Goal: Task Accomplishment & Management: Manage account settings

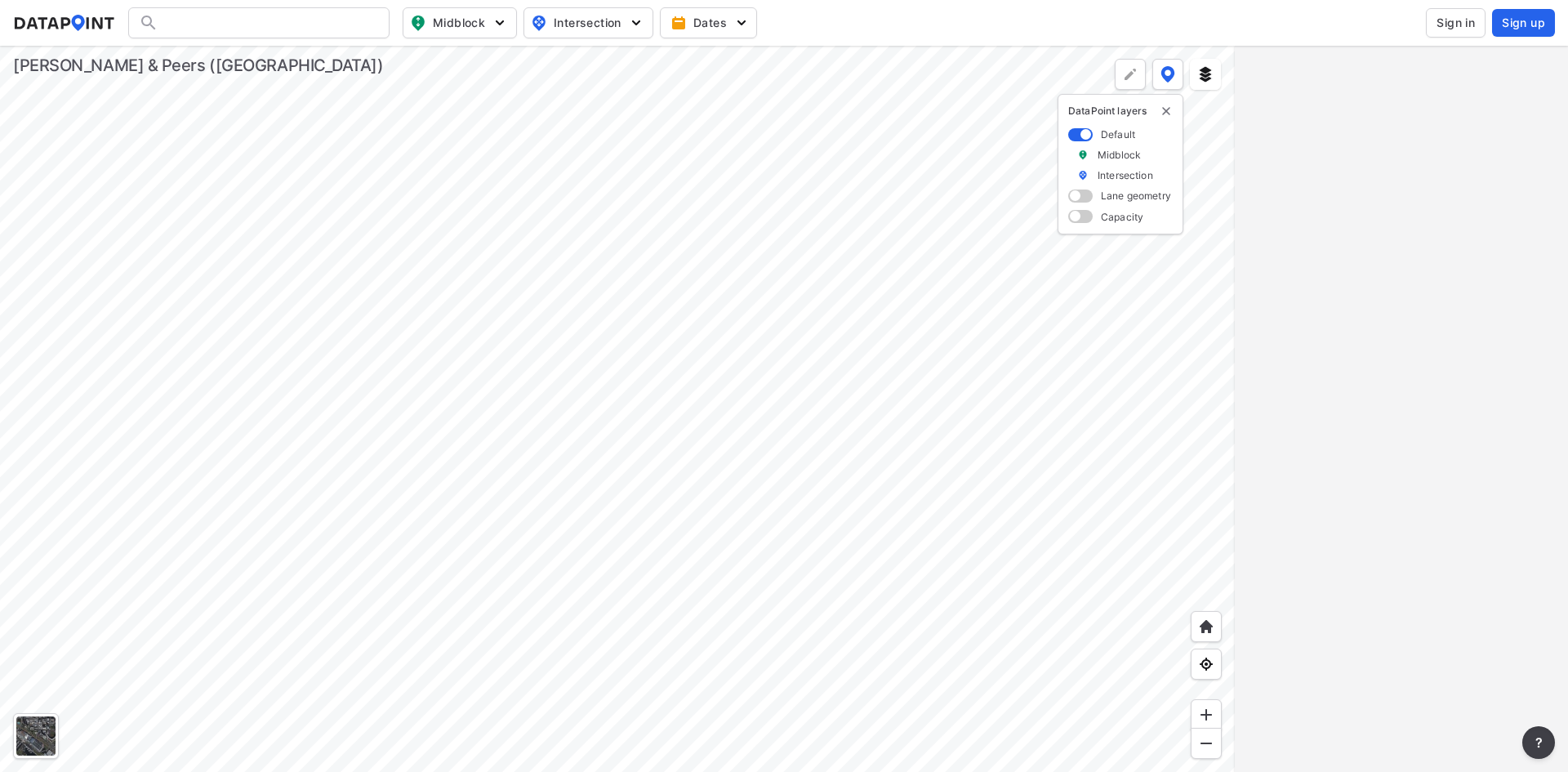
click at [1438, 27] on span "Sign in" at bounding box center [1455, 23] width 38 height 16
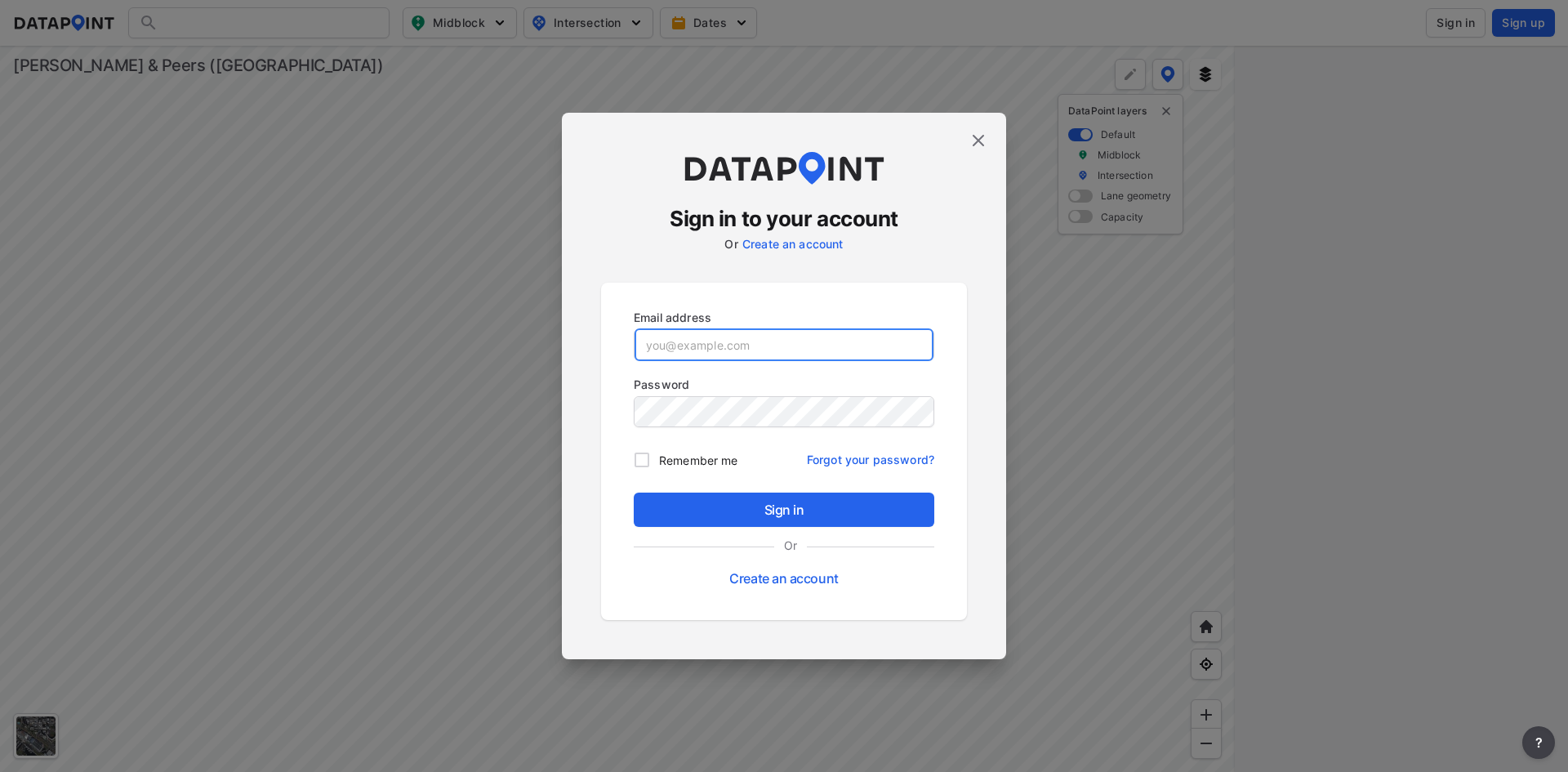
type input "adm_fehrandpeers@data-point.io"
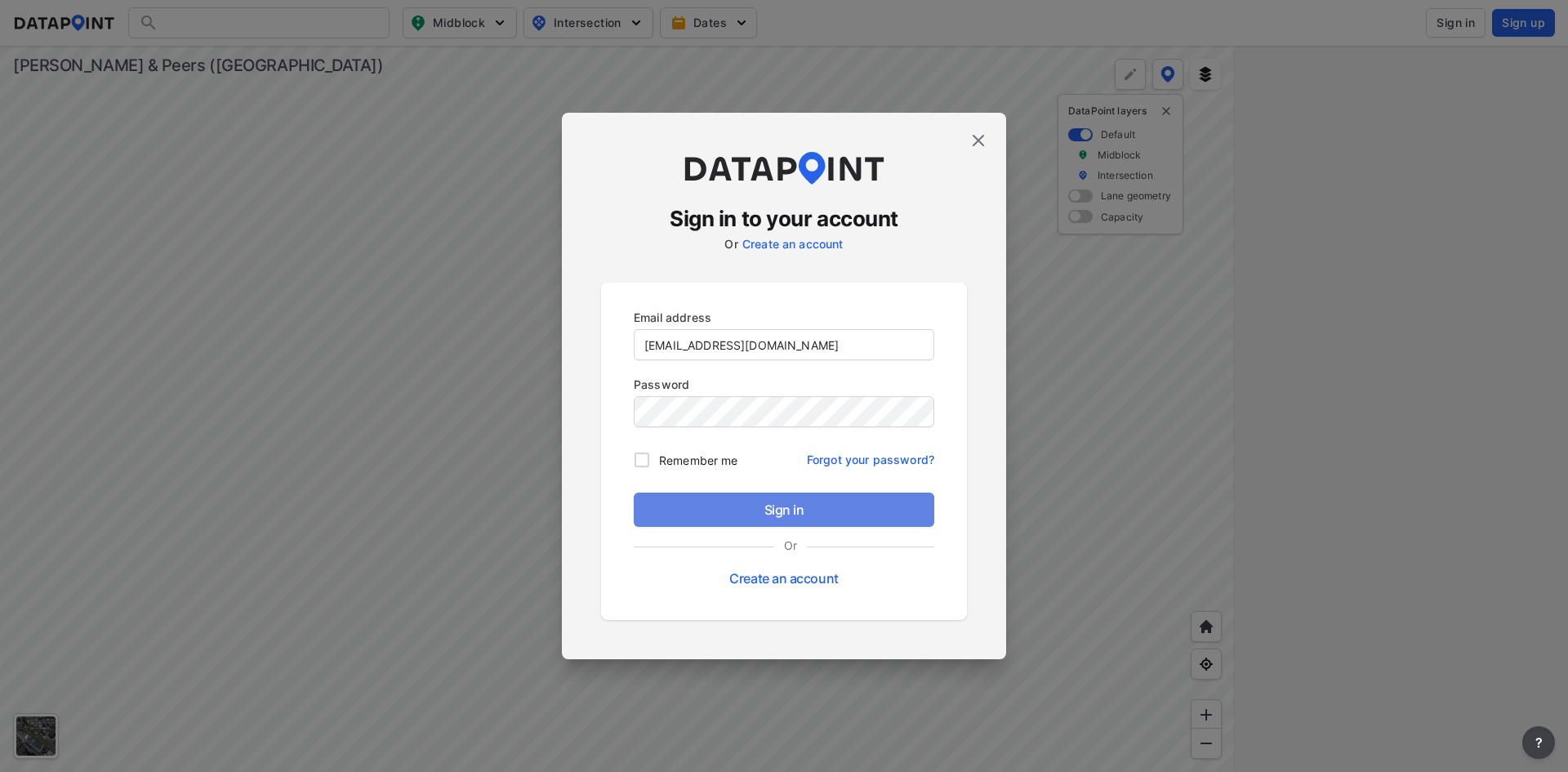
click at [763, 509] on span "Sign in" at bounding box center [784, 509] width 274 height 20
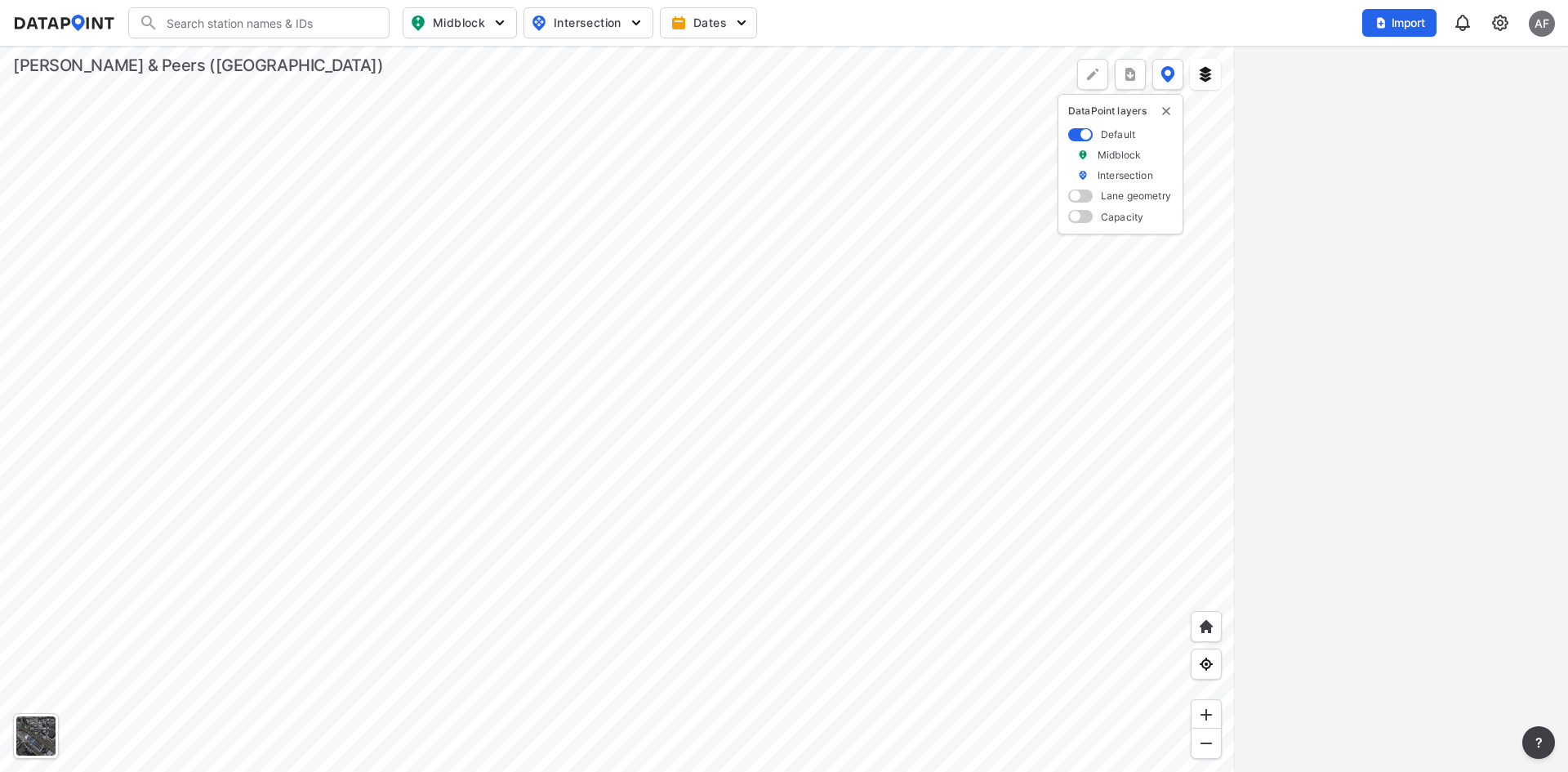
click at [299, 22] on input "Search" at bounding box center [269, 23] width 221 height 26
click at [247, 58] on li "( 507 ) El Camino Real & Tanforan Way" at bounding box center [259, 55] width 261 height 29
type input "(507) El Camino Real & Tanforan Way"
click at [1397, 133] on div "507" at bounding box center [1382, 133] width 250 height 13
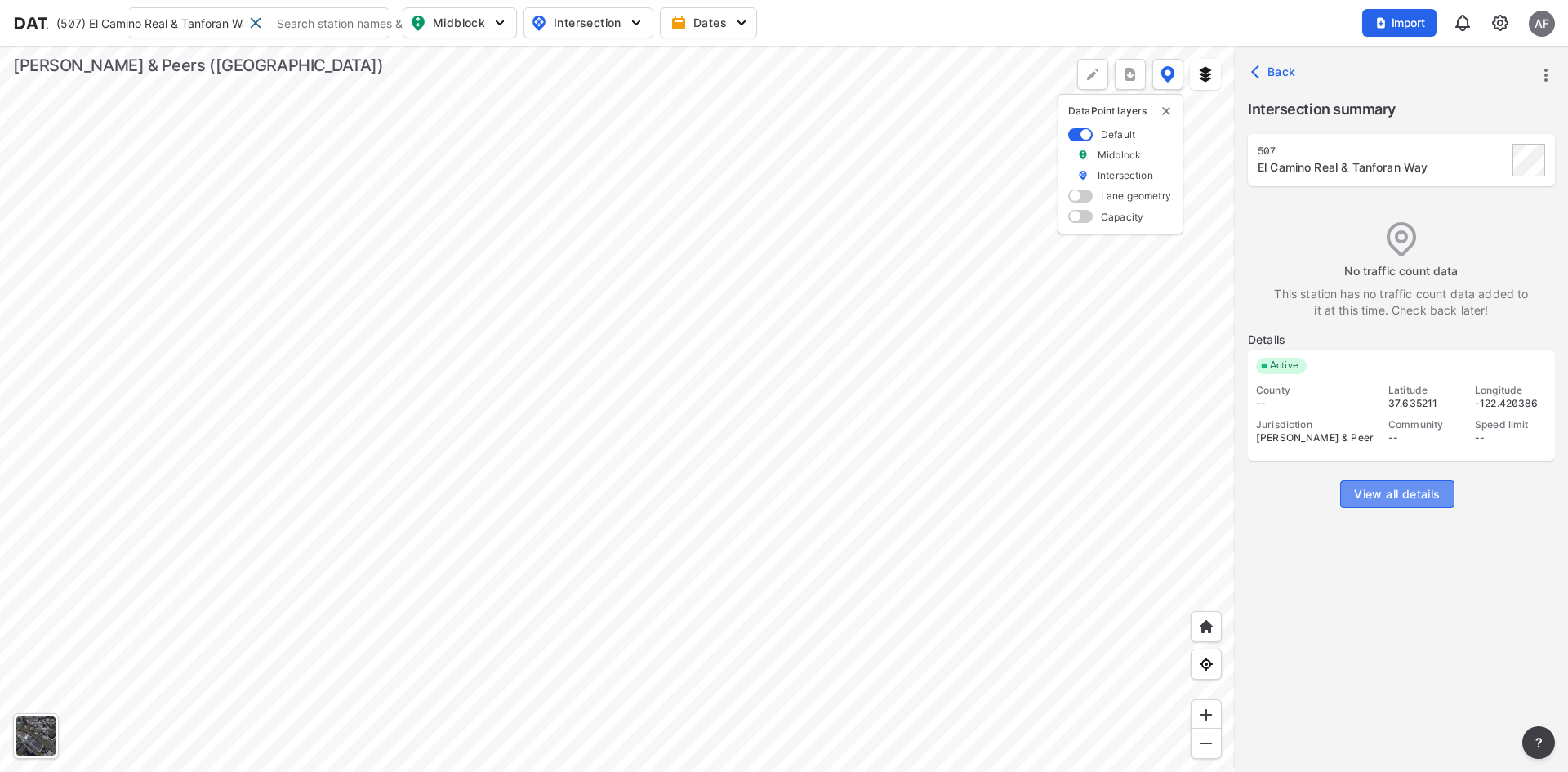
click at [1400, 488] on span "View all details" at bounding box center [1396, 493] width 85 height 16
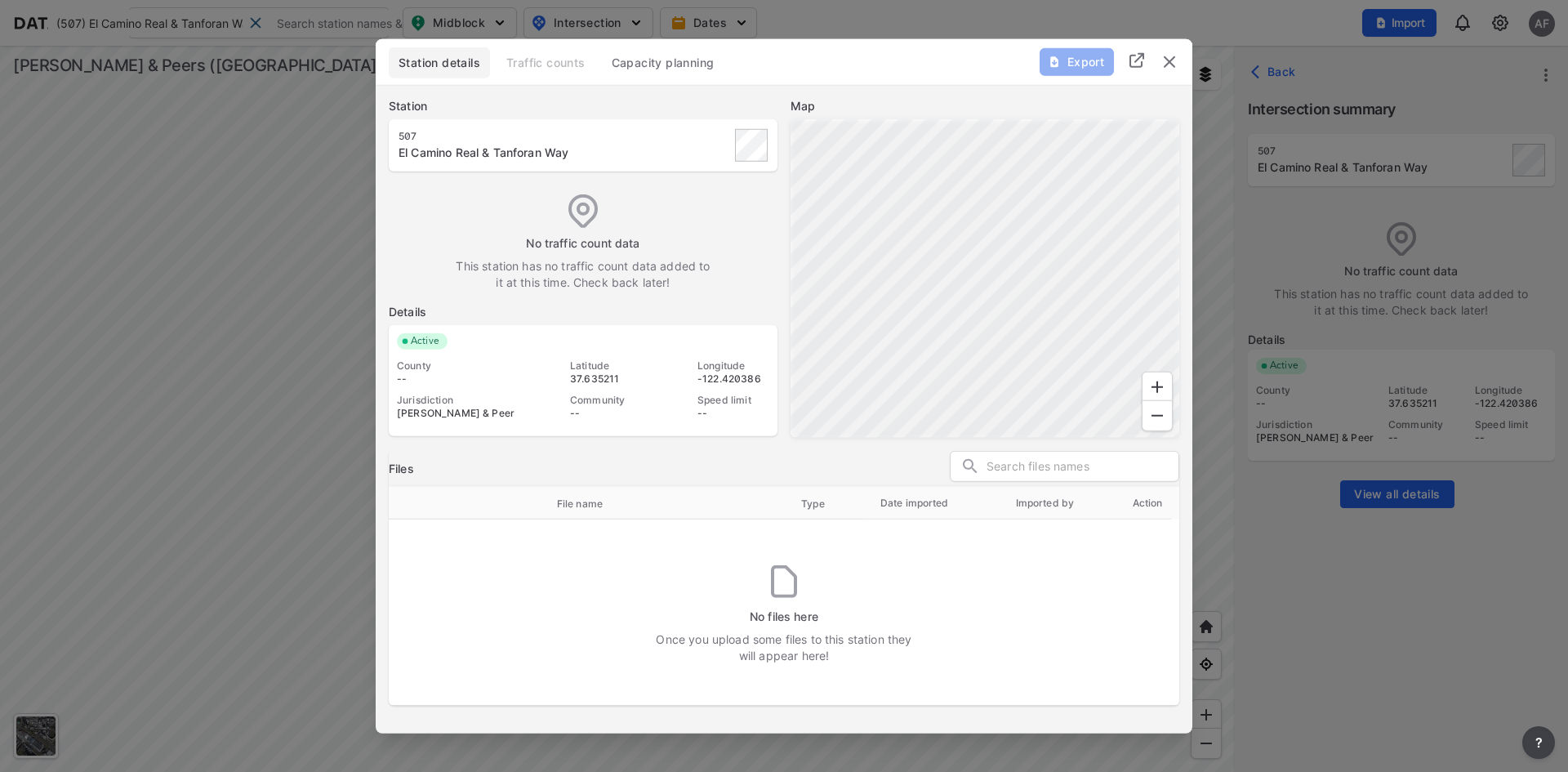
click at [1169, 60] on img "delete" at bounding box center [1169, 61] width 20 height 20
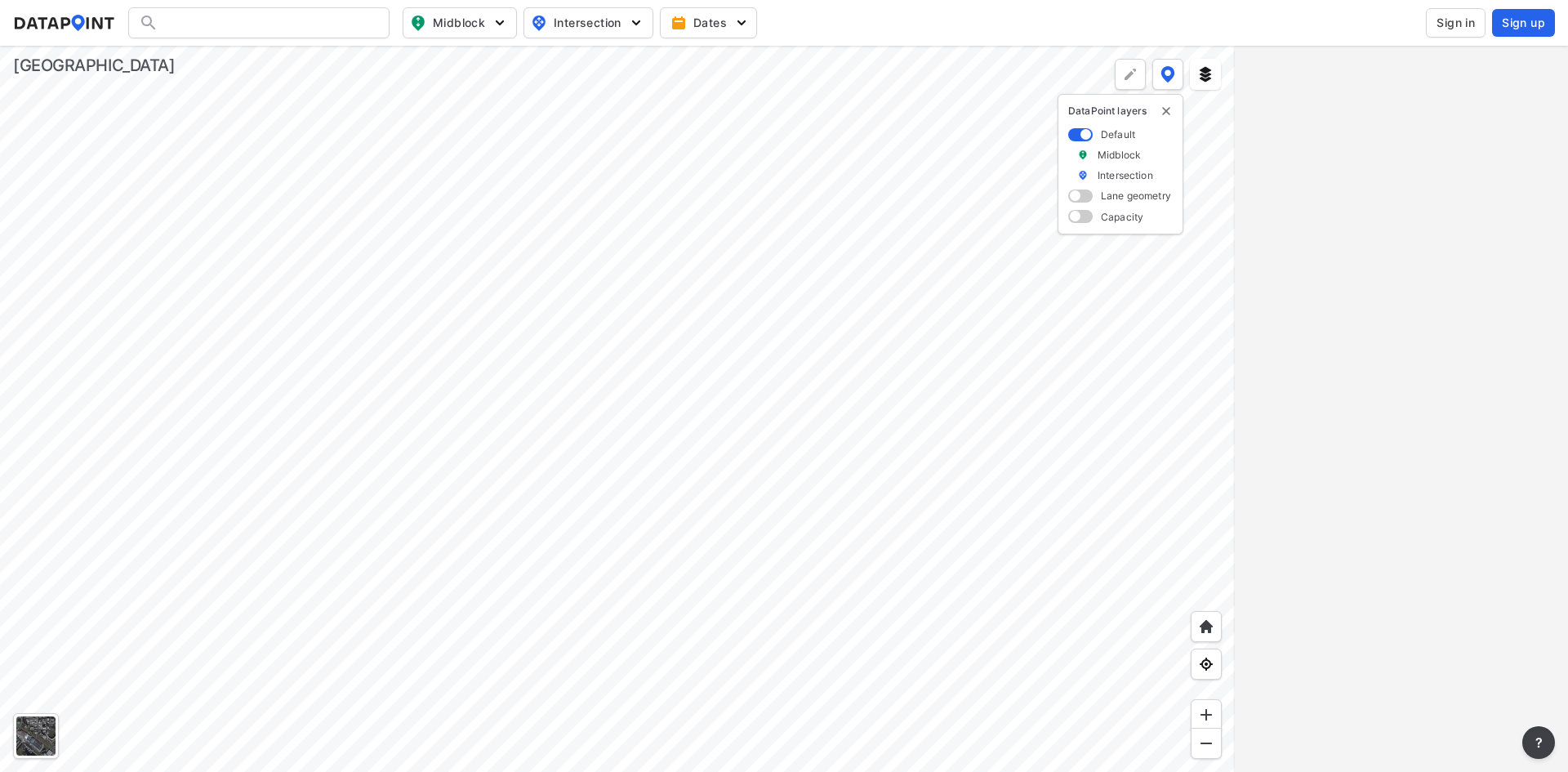
click at [1446, 24] on span "Sign in" at bounding box center [1455, 23] width 38 height 16
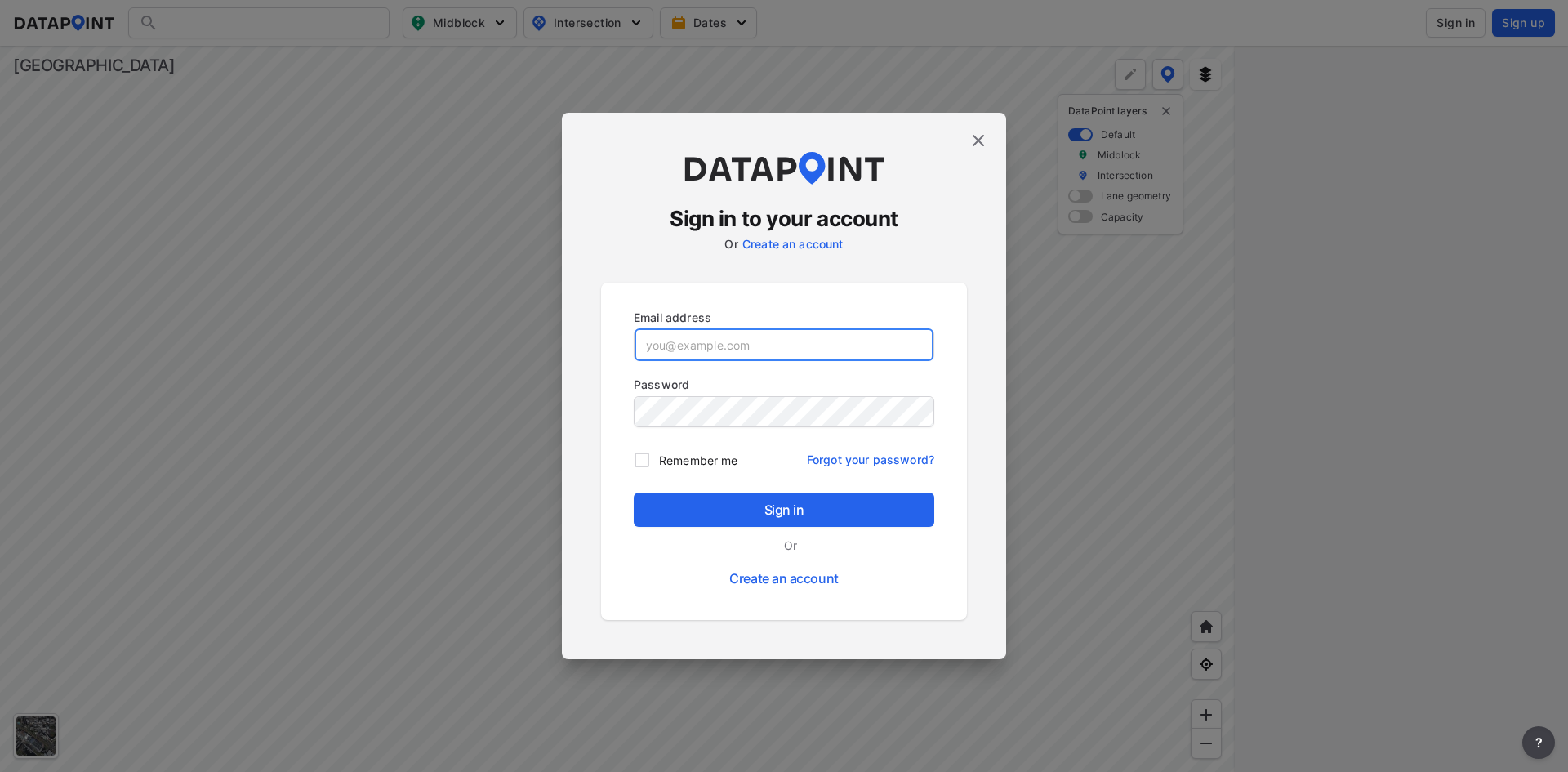
type input "[EMAIL_ADDRESS][DOMAIN_NAME]"
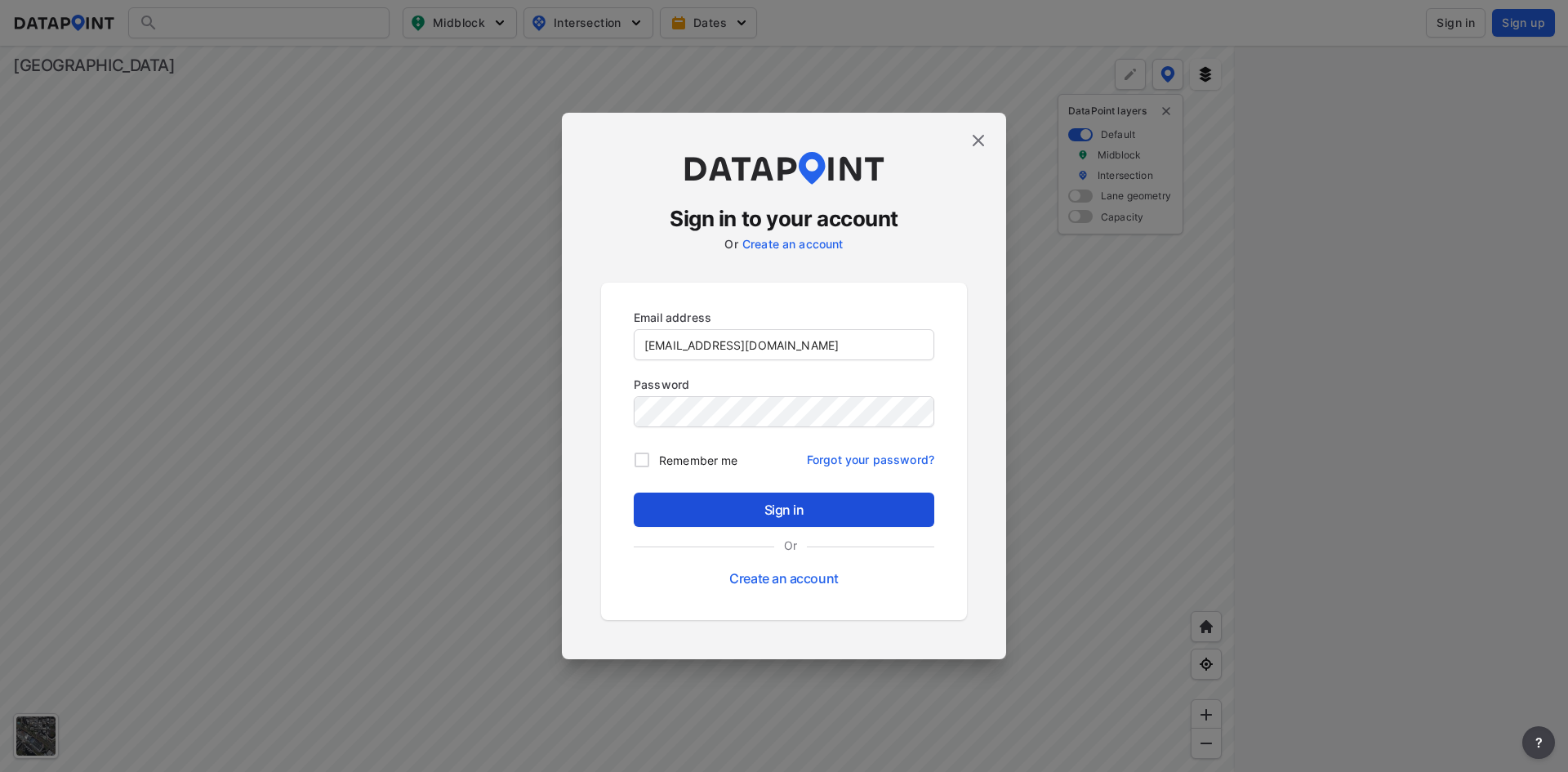
click at [728, 507] on span "Sign in" at bounding box center [784, 509] width 274 height 20
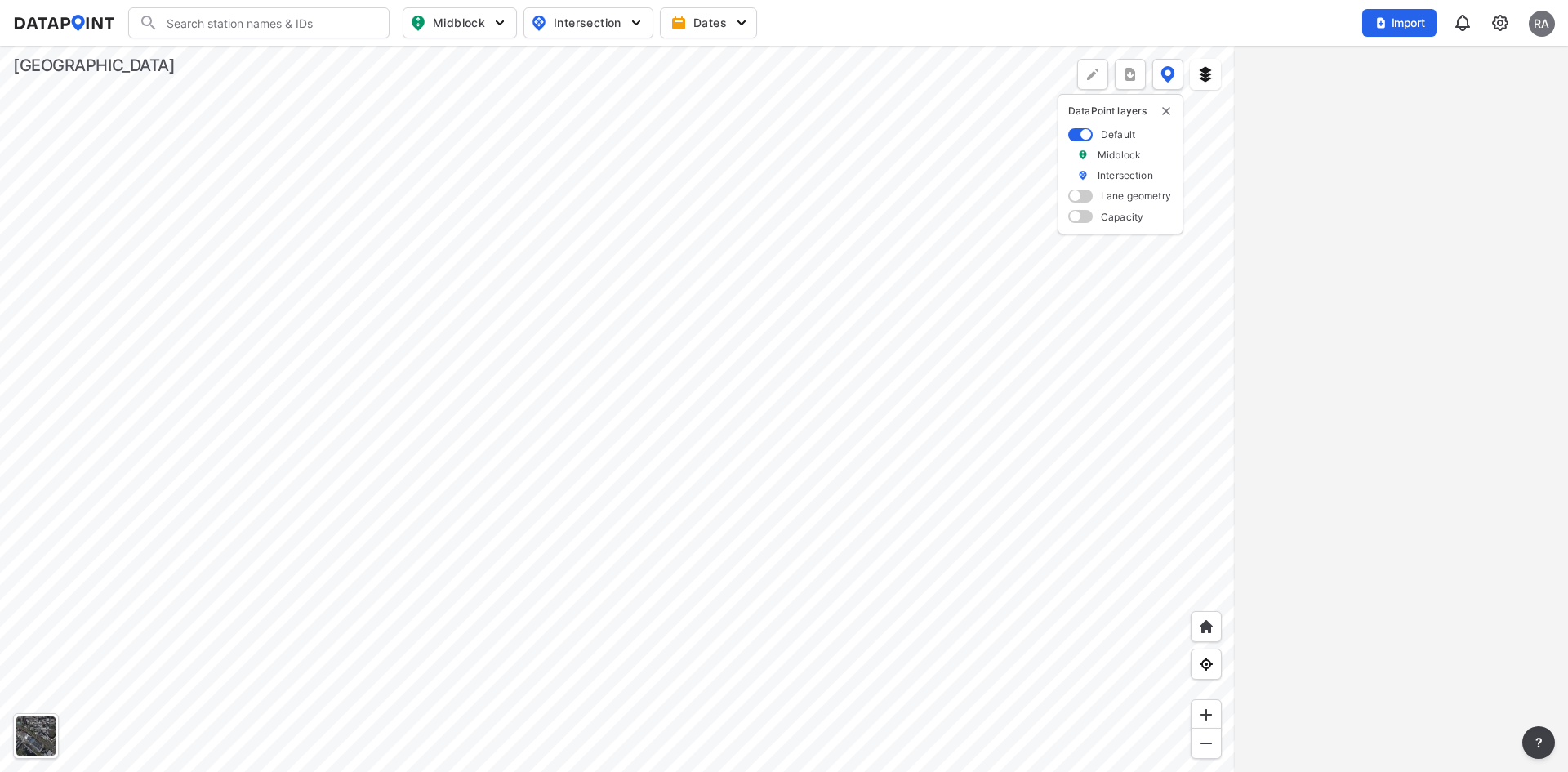
click at [173, 21] on input "Search" at bounding box center [269, 23] width 221 height 26
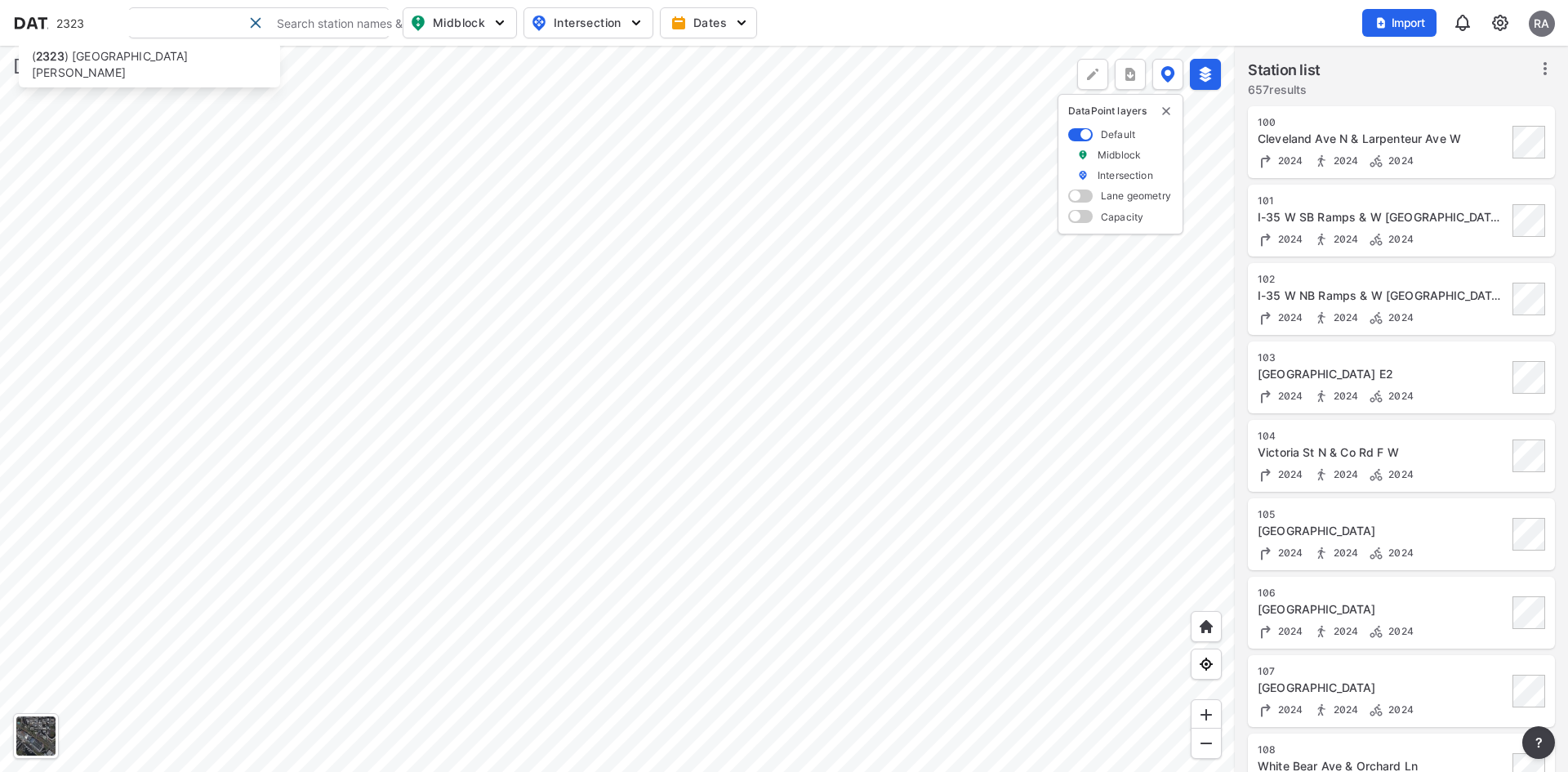
type input "2323"
type input "([GEOGRAPHIC_DATA][PERSON_NAME]"
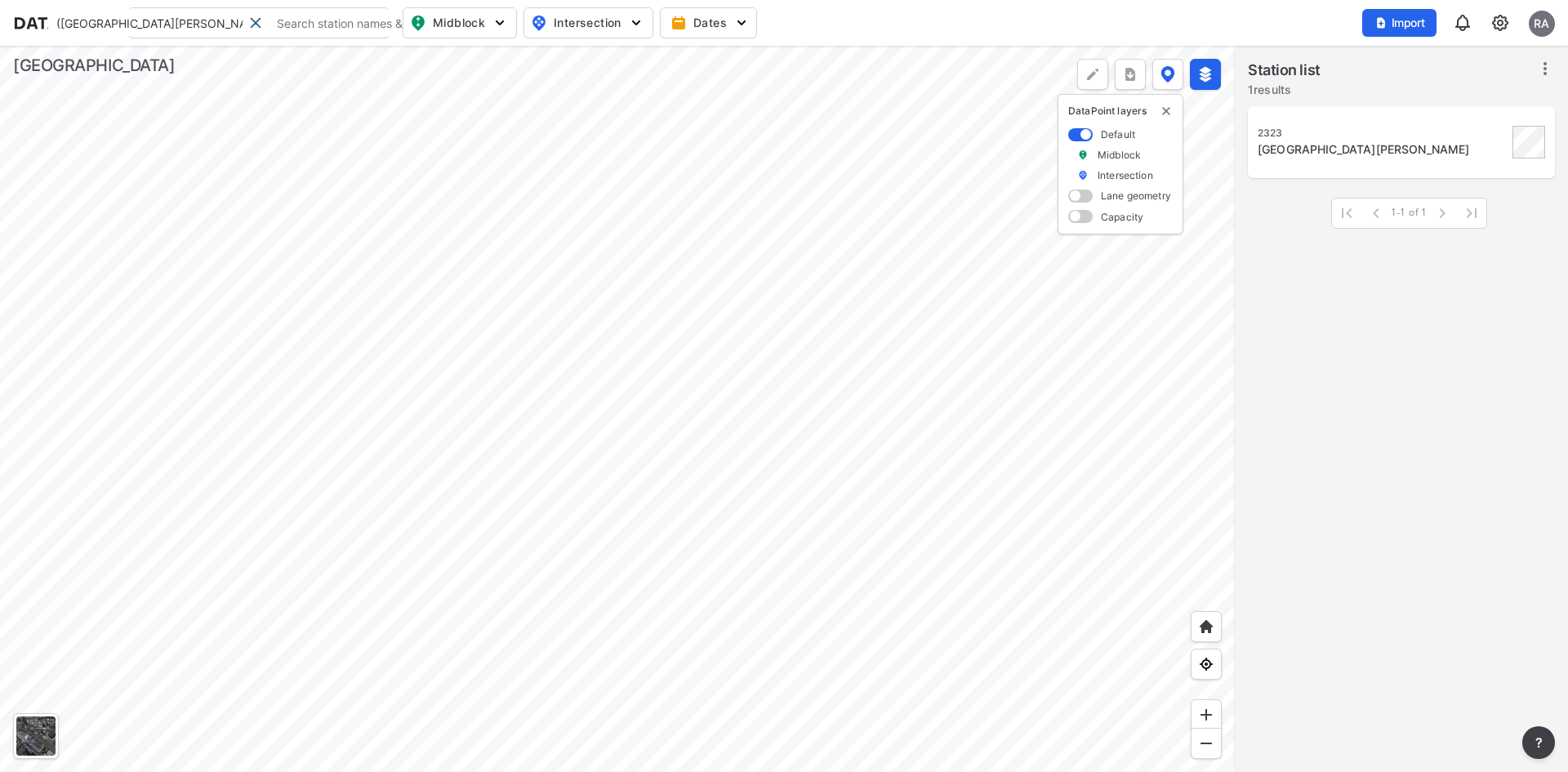
click at [1535, 67] on icon at bounding box center [1545, 69] width 20 height 20
click at [1499, 22] on img at bounding box center [1499, 23] width 20 height 20
click at [1442, 120] on link "Station management" at bounding box center [1430, 121] width 141 height 16
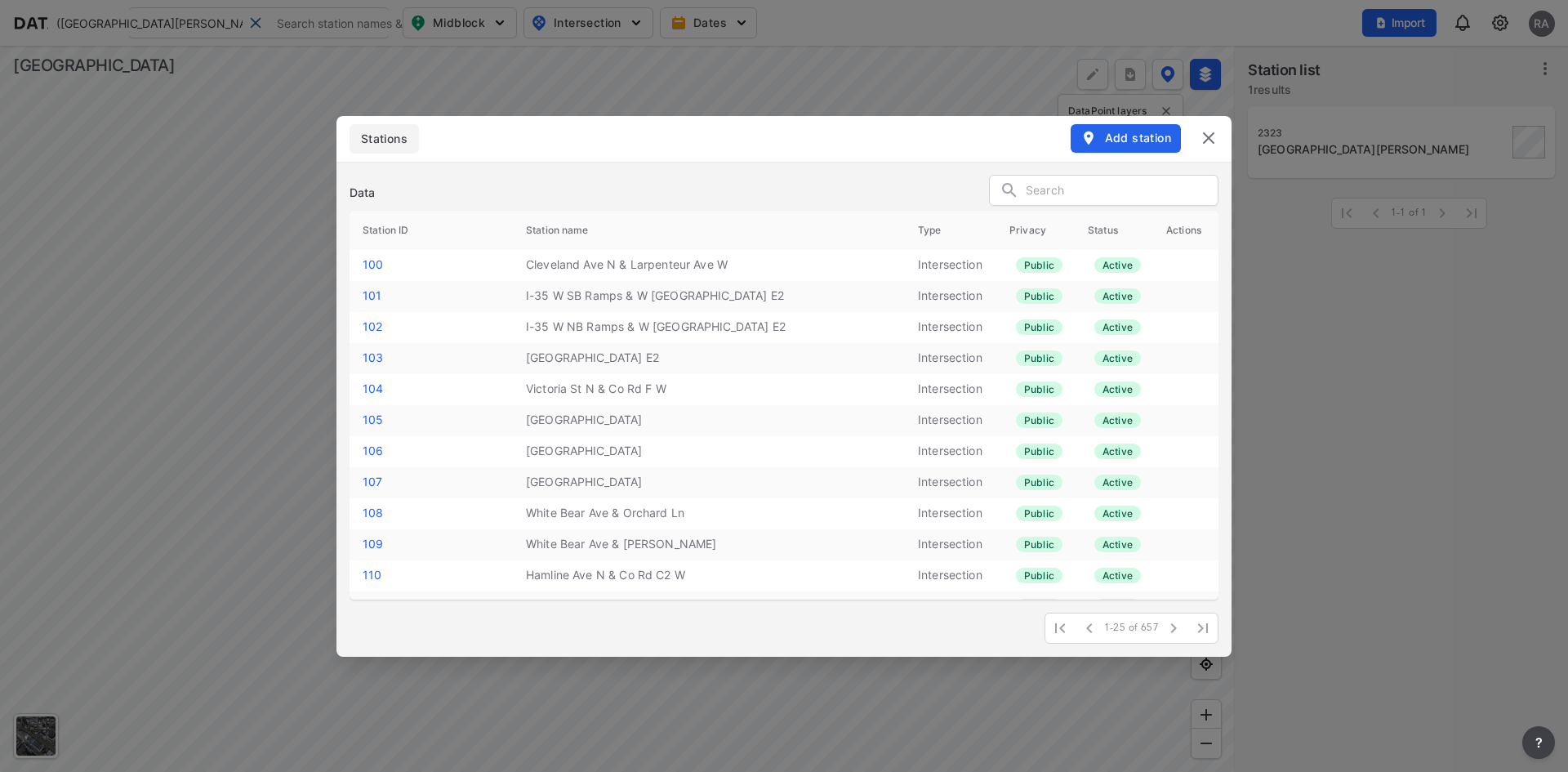
click at [1118, 186] on input "text" at bounding box center [1121, 191] width 192 height 24
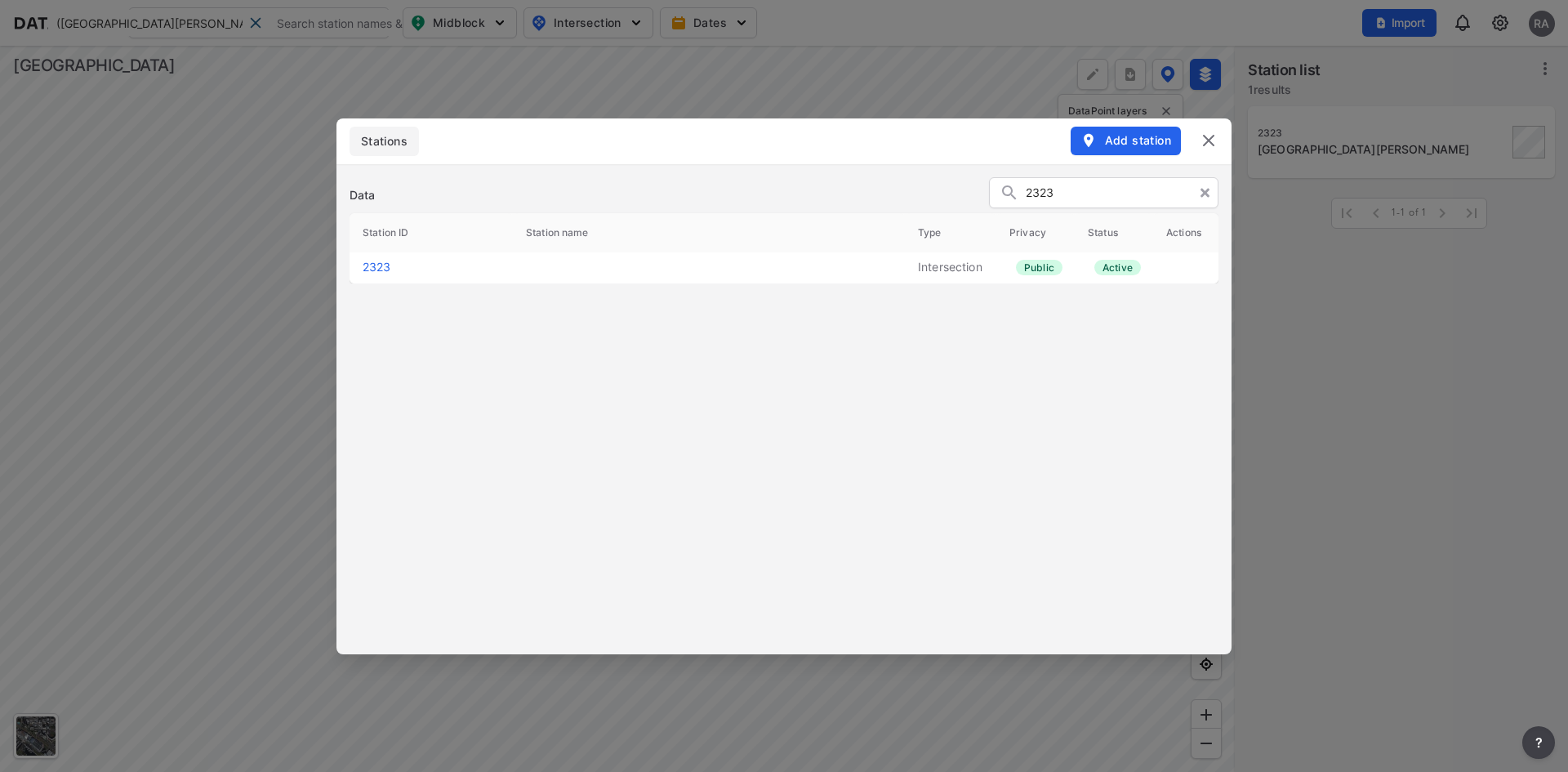
type input "2323"
click at [369, 273] on link "2323" at bounding box center [377, 267] width 28 height 14
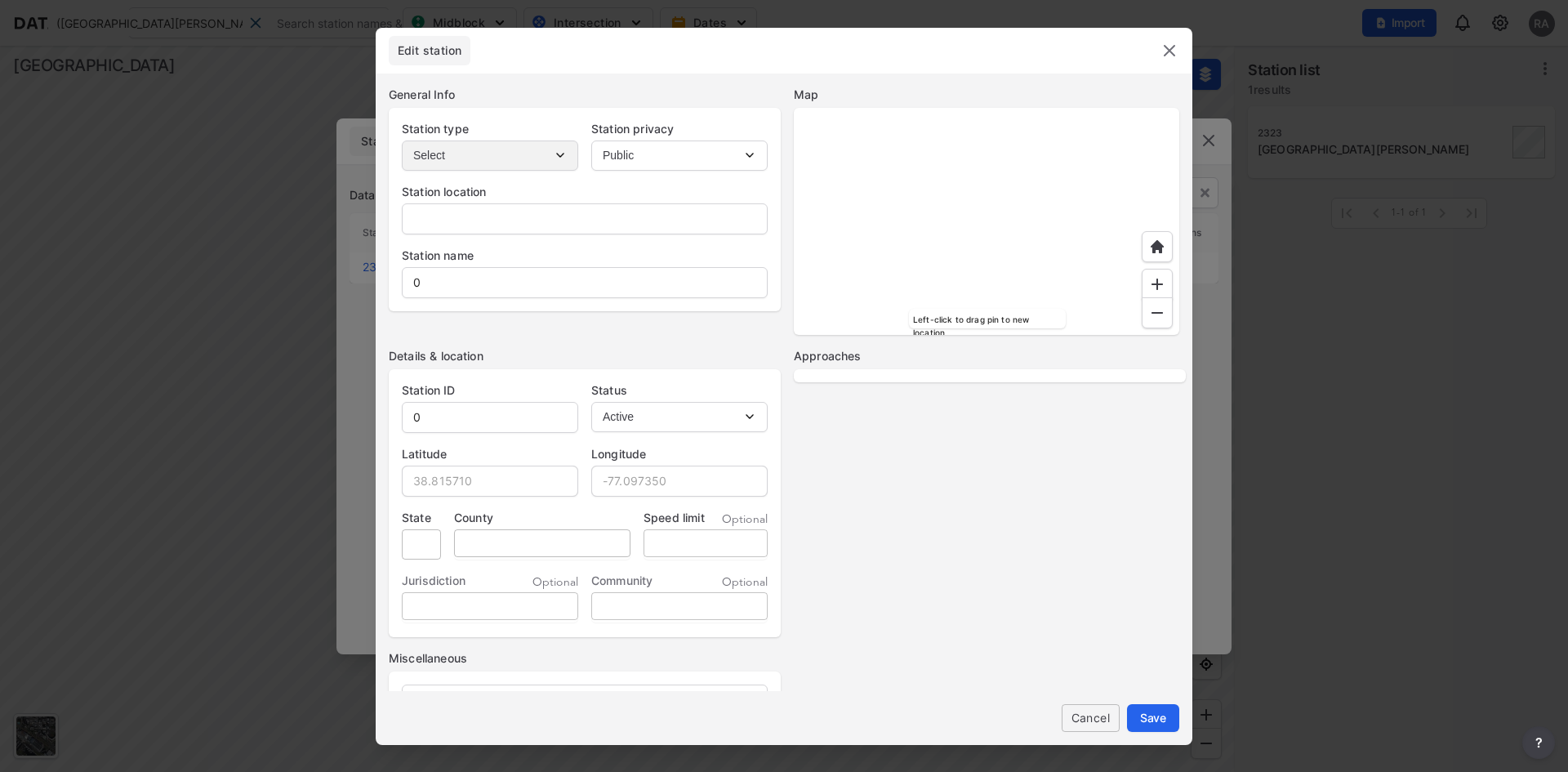
type input "[GEOGRAPHIC_DATA][PERSON_NAME]"
type input "2323"
type input "45.124008"
type input "-93.083465"
type input "MN"
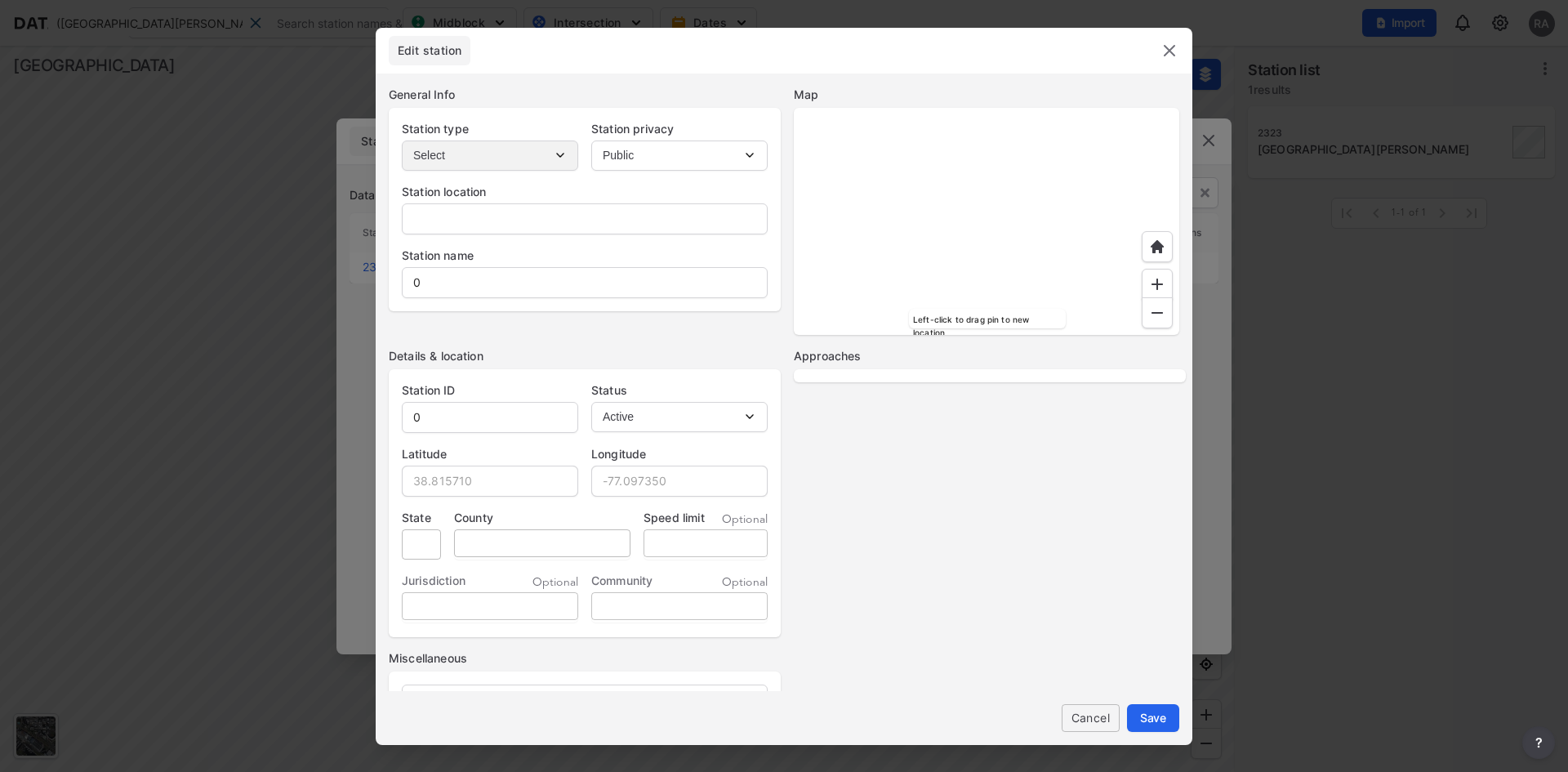
type input "US"
select select "WB"
select select "SB"
select select "NB"
select select "EB"
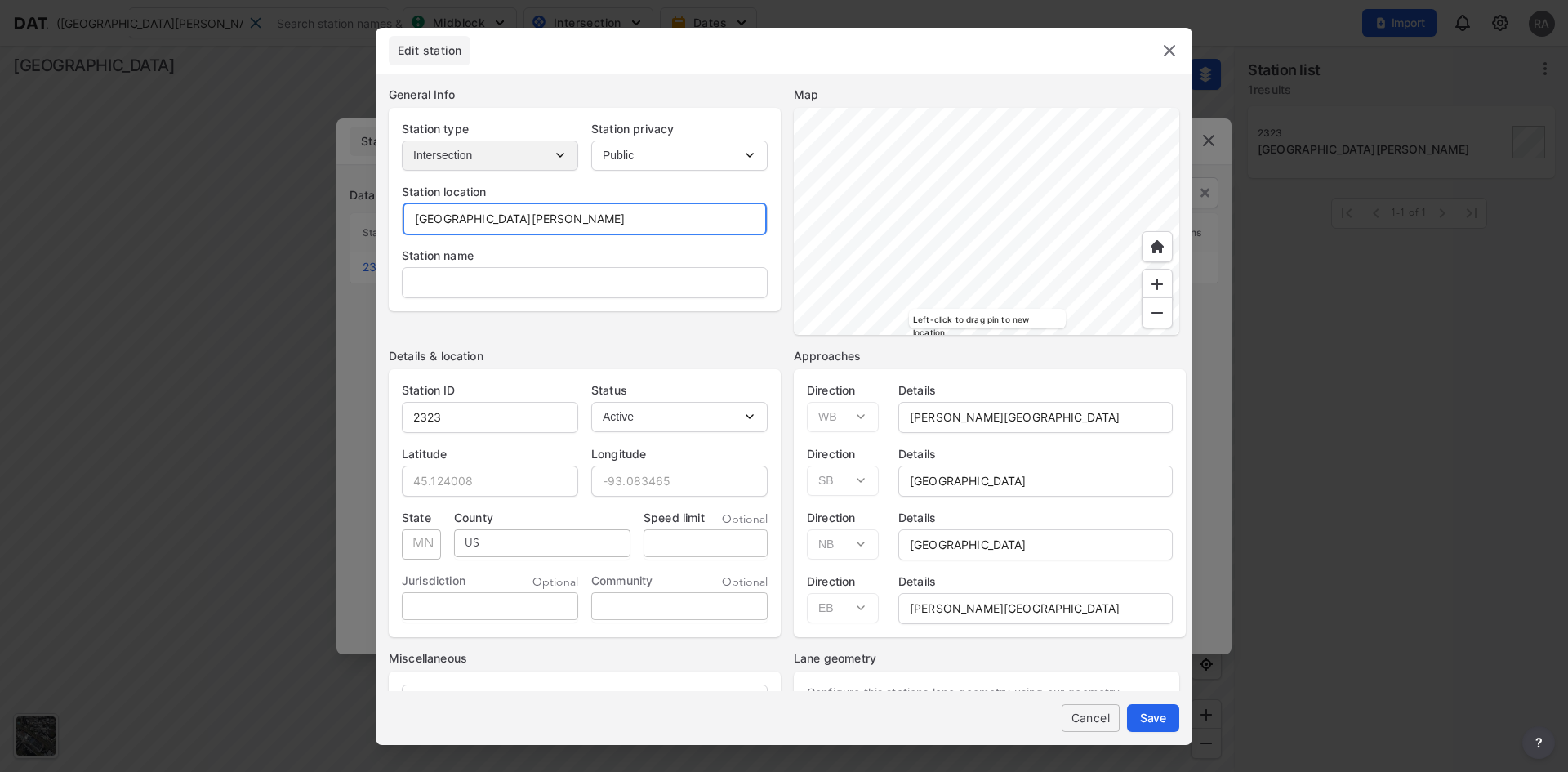
drag, startPoint x: 601, startPoint y: 221, endPoint x: 357, endPoint y: 214, distance: 244.1
click at [357, 214] on div "Edit station General Info Station type Intersection Station privacy Public Priv…" at bounding box center [784, 386] width 1568 height 772
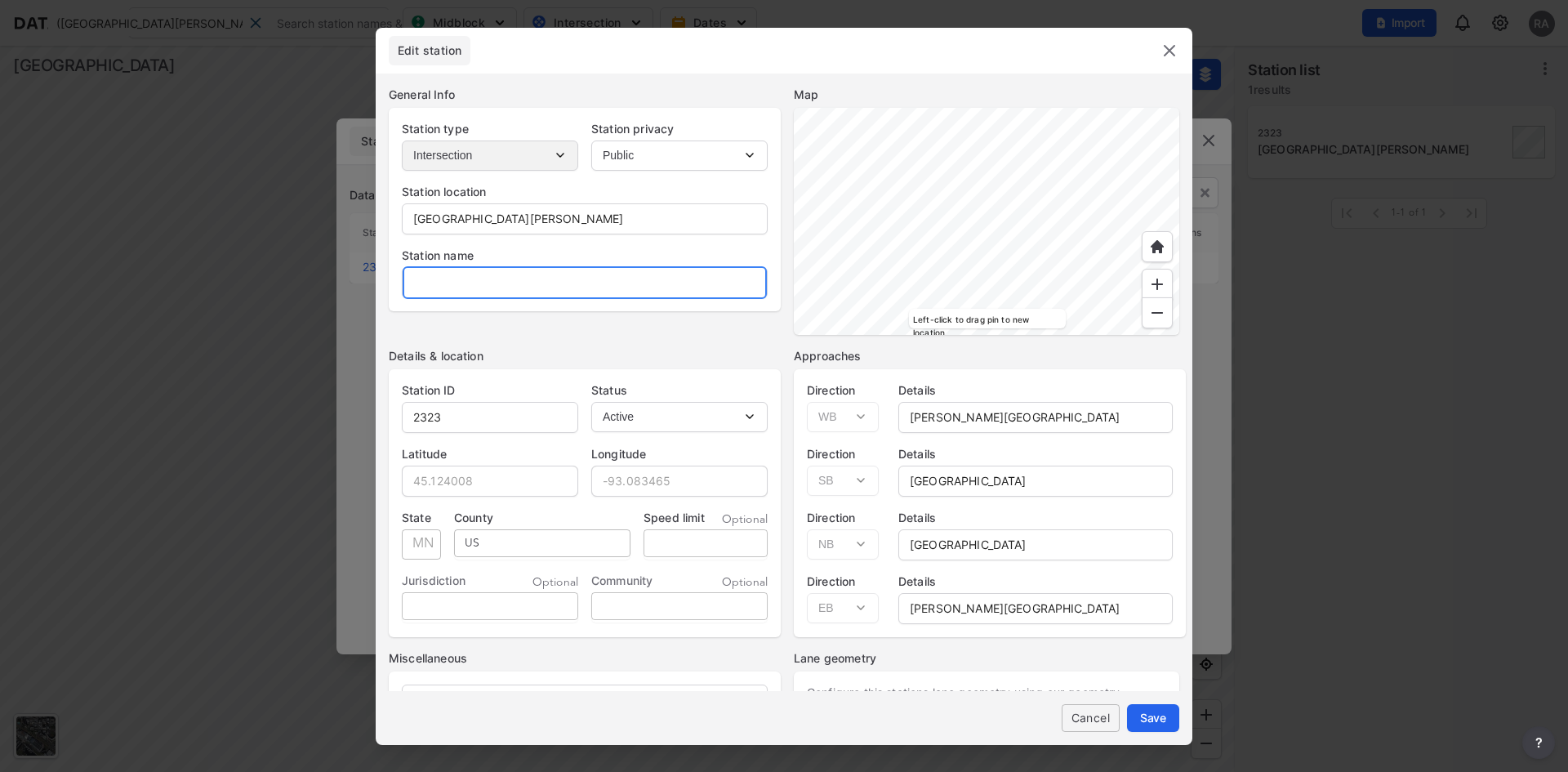
click at [438, 267] on input "text" at bounding box center [585, 282] width 364 height 33
paste input "[GEOGRAPHIC_DATA][PERSON_NAME]"
type input "[GEOGRAPHIC_DATA][PERSON_NAME]"
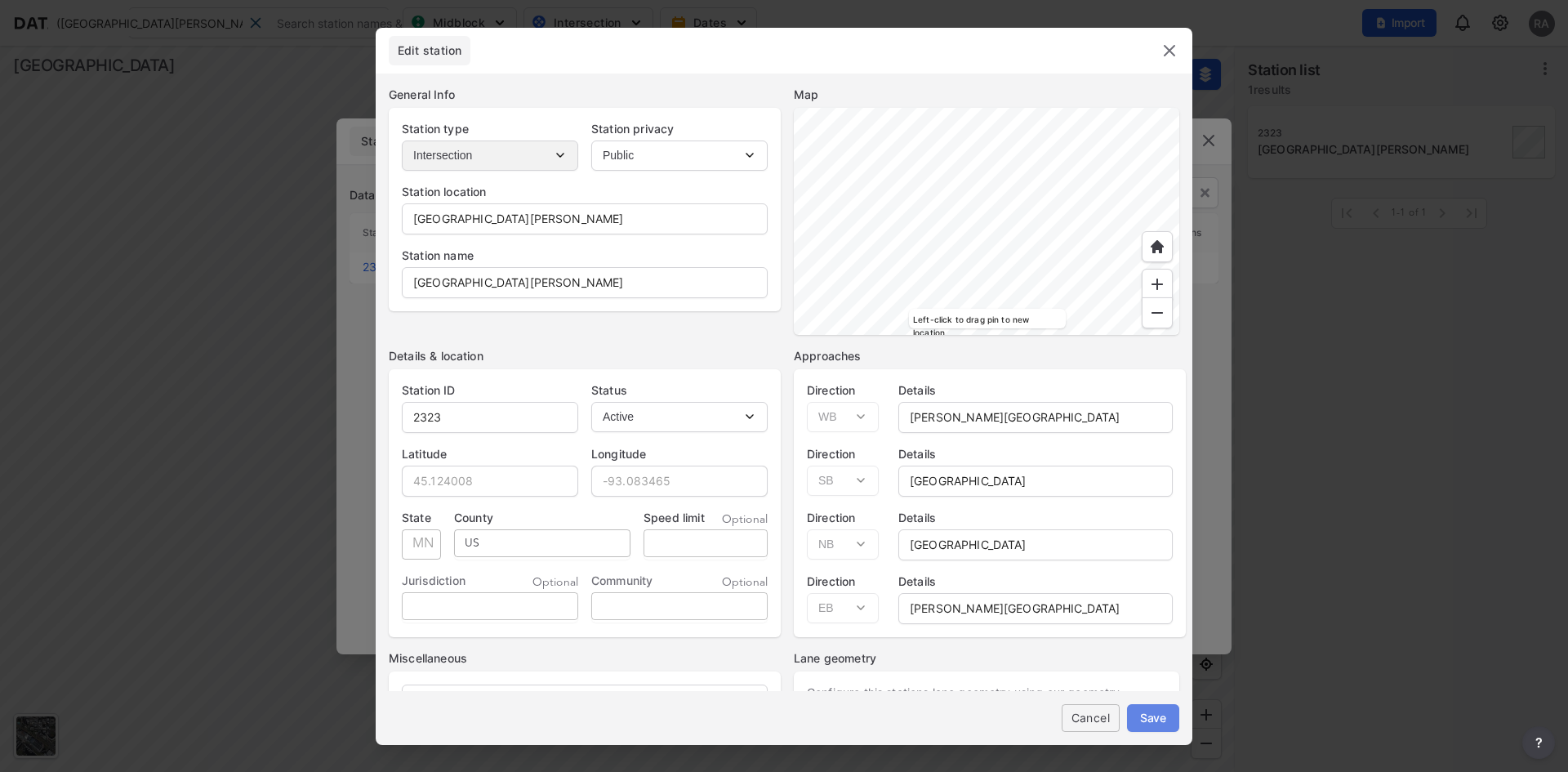
click at [1151, 716] on span "Save" at bounding box center [1153, 718] width 26 height 17
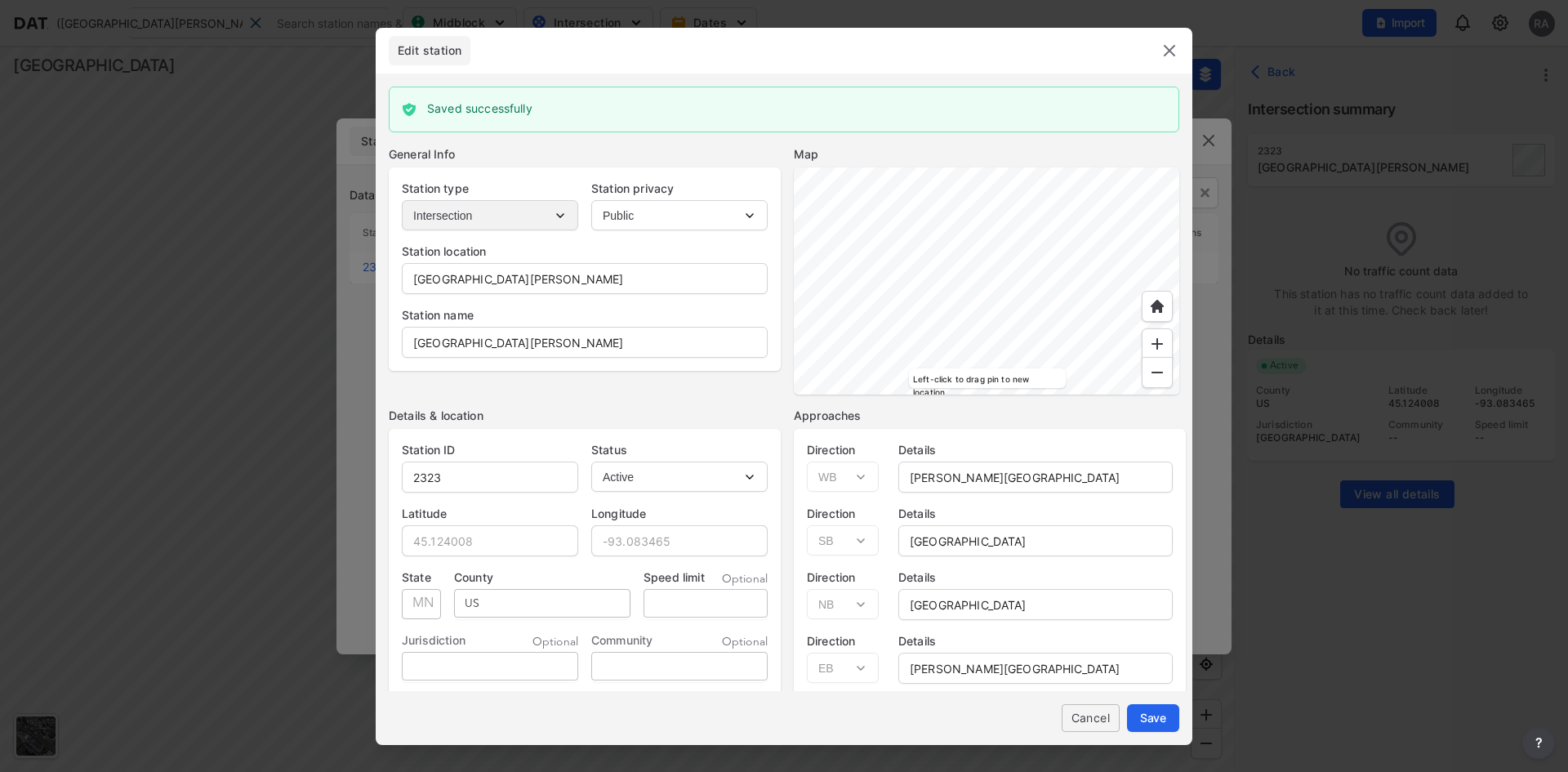
click at [1166, 51] on img at bounding box center [1169, 50] width 20 height 20
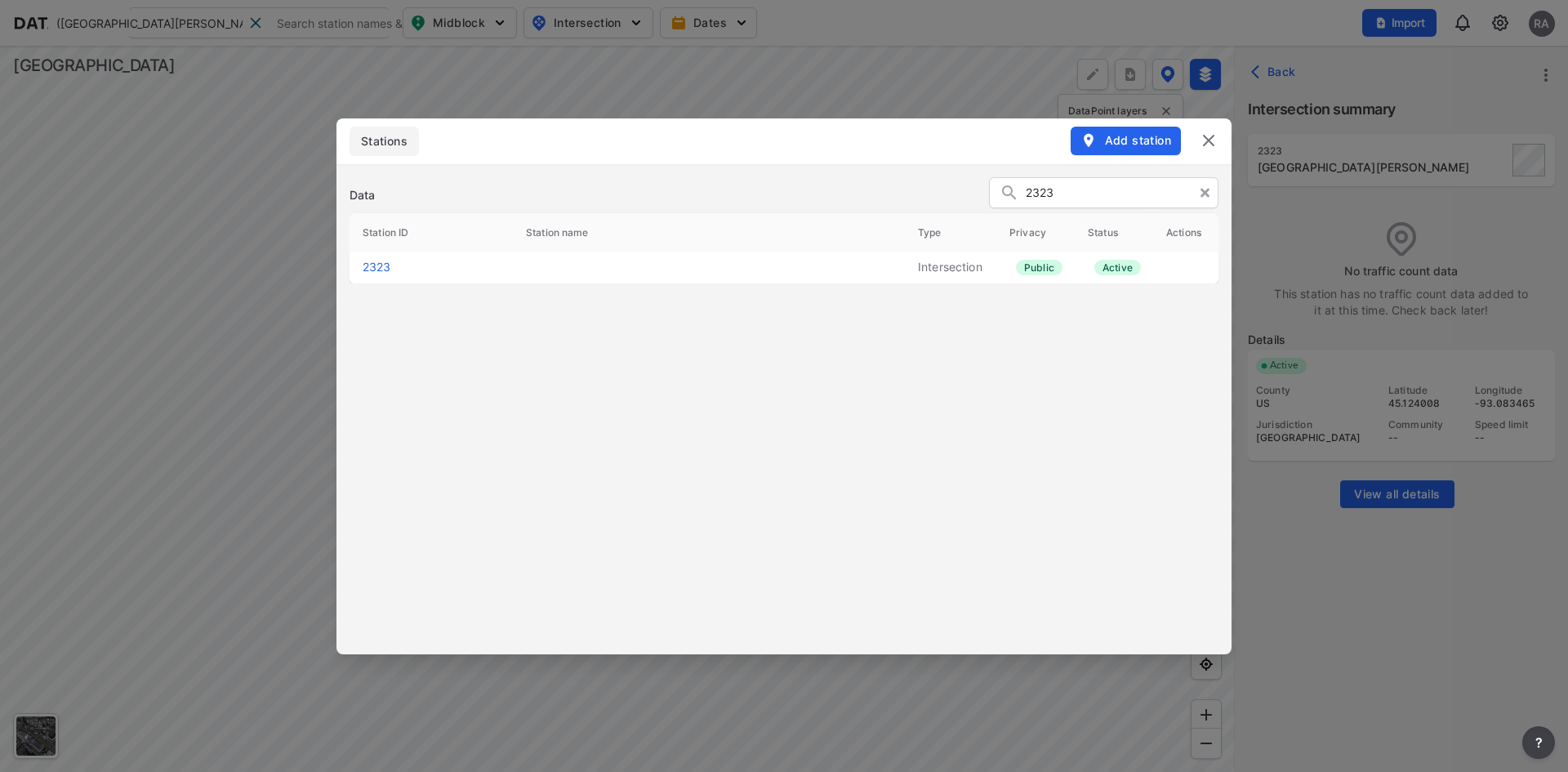
click at [1203, 139] on img at bounding box center [1208, 140] width 20 height 20
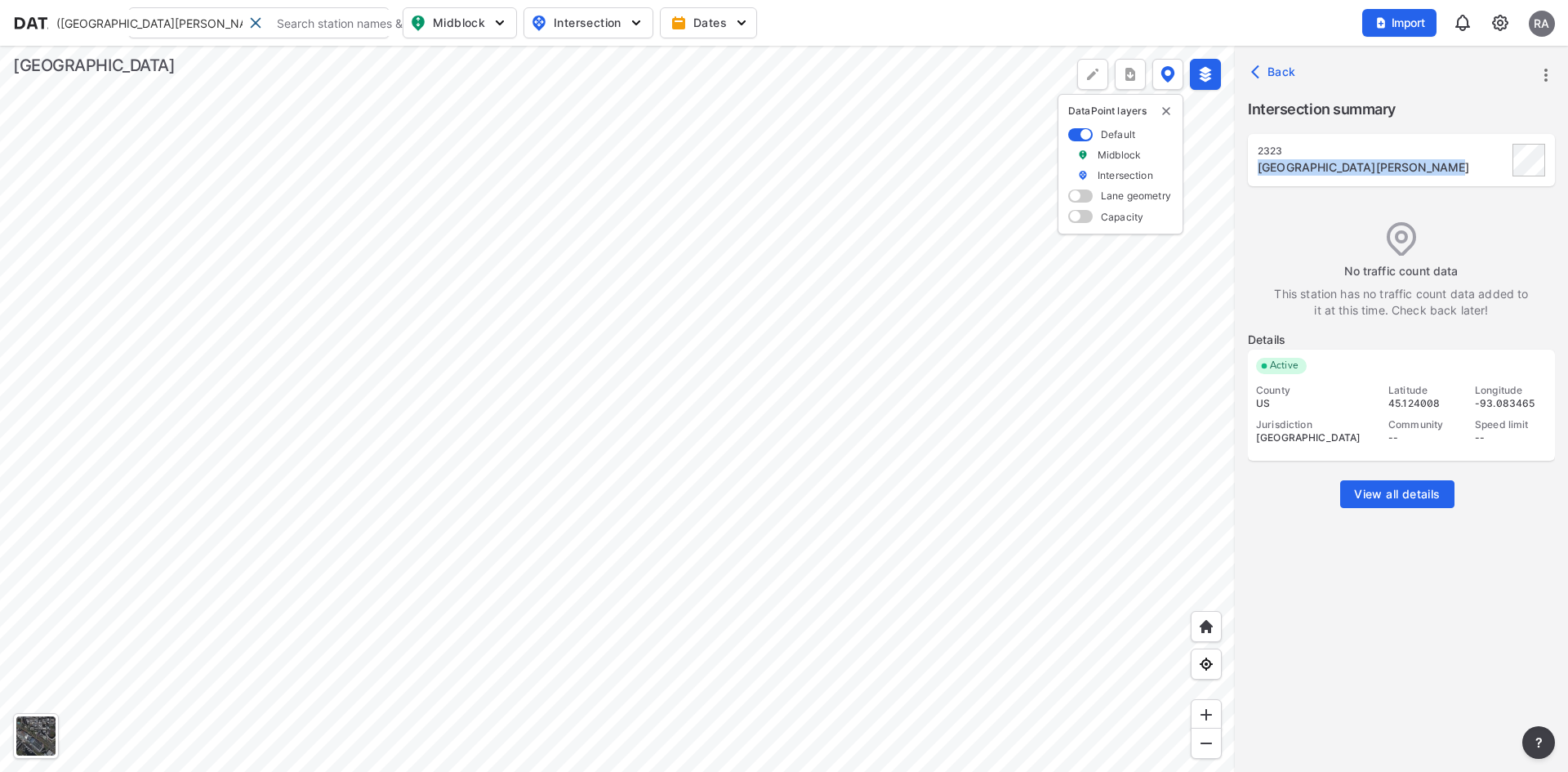
drag, startPoint x: 1431, startPoint y: 167, endPoint x: 1256, endPoint y: 171, distance: 175.0
click at [1256, 171] on div "[STREET_ADDRESS][GEOGRAPHIC_DATA][PERSON_NAME]" at bounding box center [1401, 161] width 307 height 53
copy div "[GEOGRAPHIC_DATA][PERSON_NAME]"
click at [1544, 29] on div "RA" at bounding box center [1542, 23] width 26 height 26
click at [1490, 87] on p "Log out" at bounding box center [1486, 93] width 137 height 29
